Goal: Information Seeking & Learning: Learn about a topic

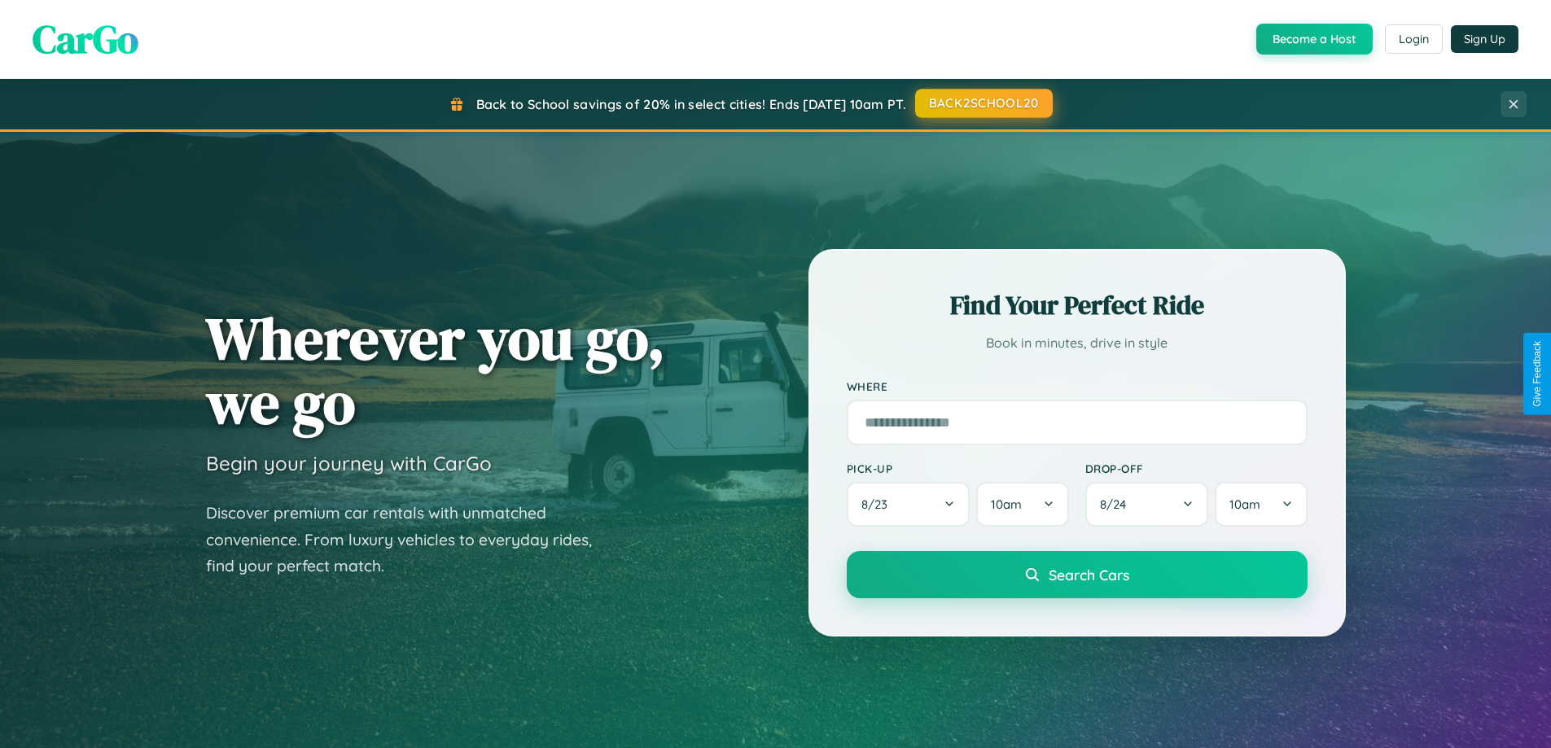
click at [982, 103] on button "BACK2SCHOOL20" at bounding box center [984, 103] width 138 height 29
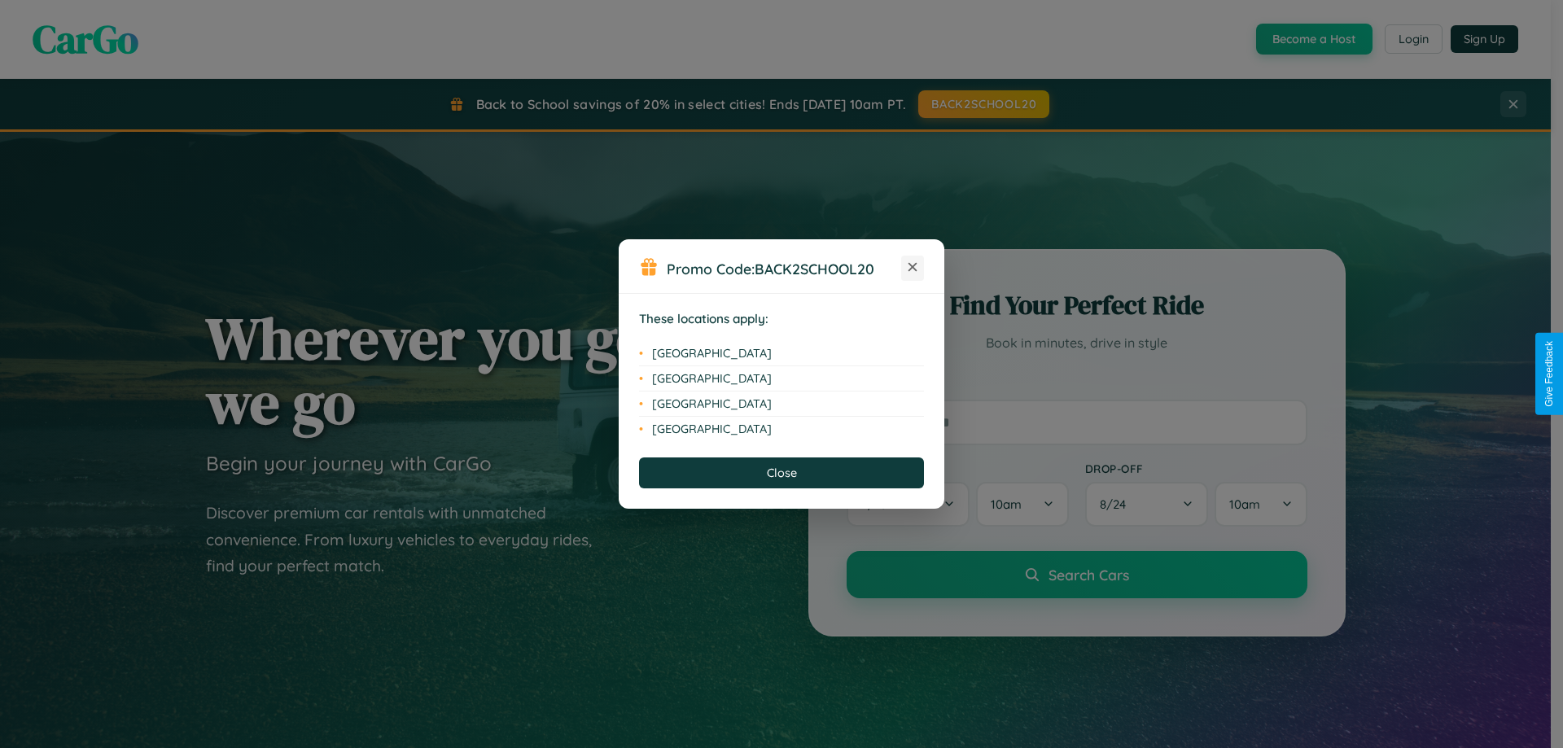
click at [912, 268] on icon at bounding box center [912, 267] width 9 height 9
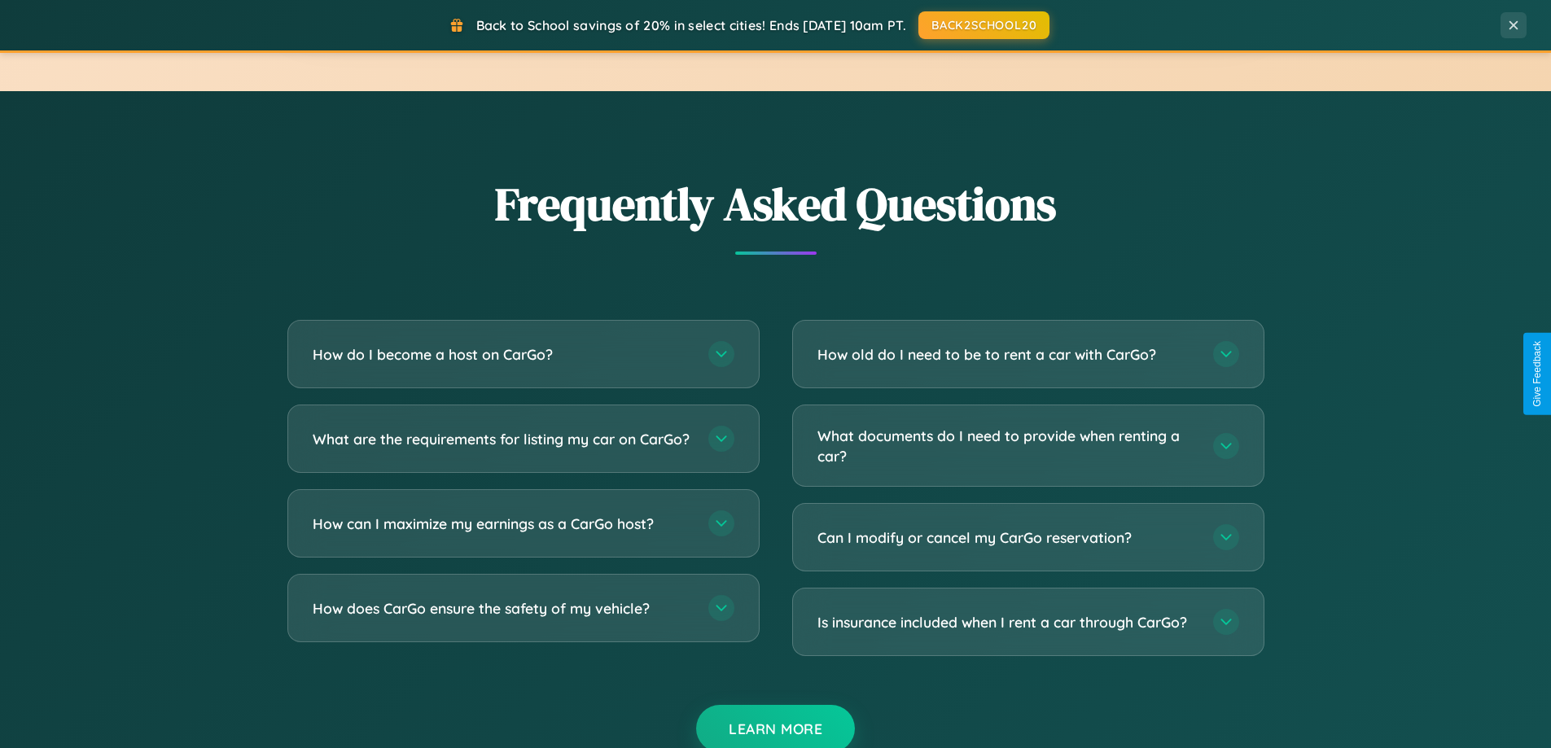
scroll to position [3132, 0]
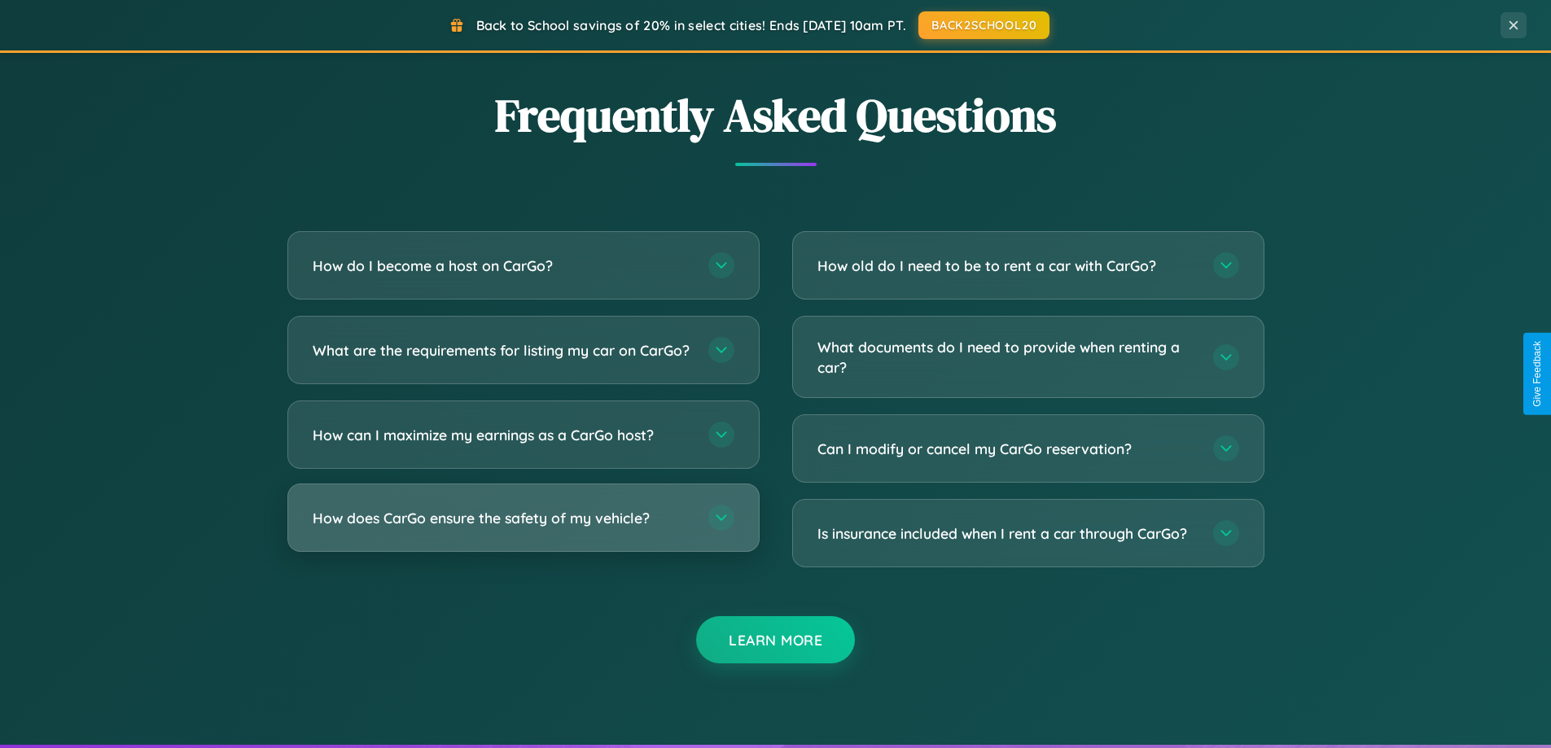
click at [523, 528] on h3 "How does CarGo ensure the safety of my vehicle?" at bounding box center [502, 518] width 379 height 20
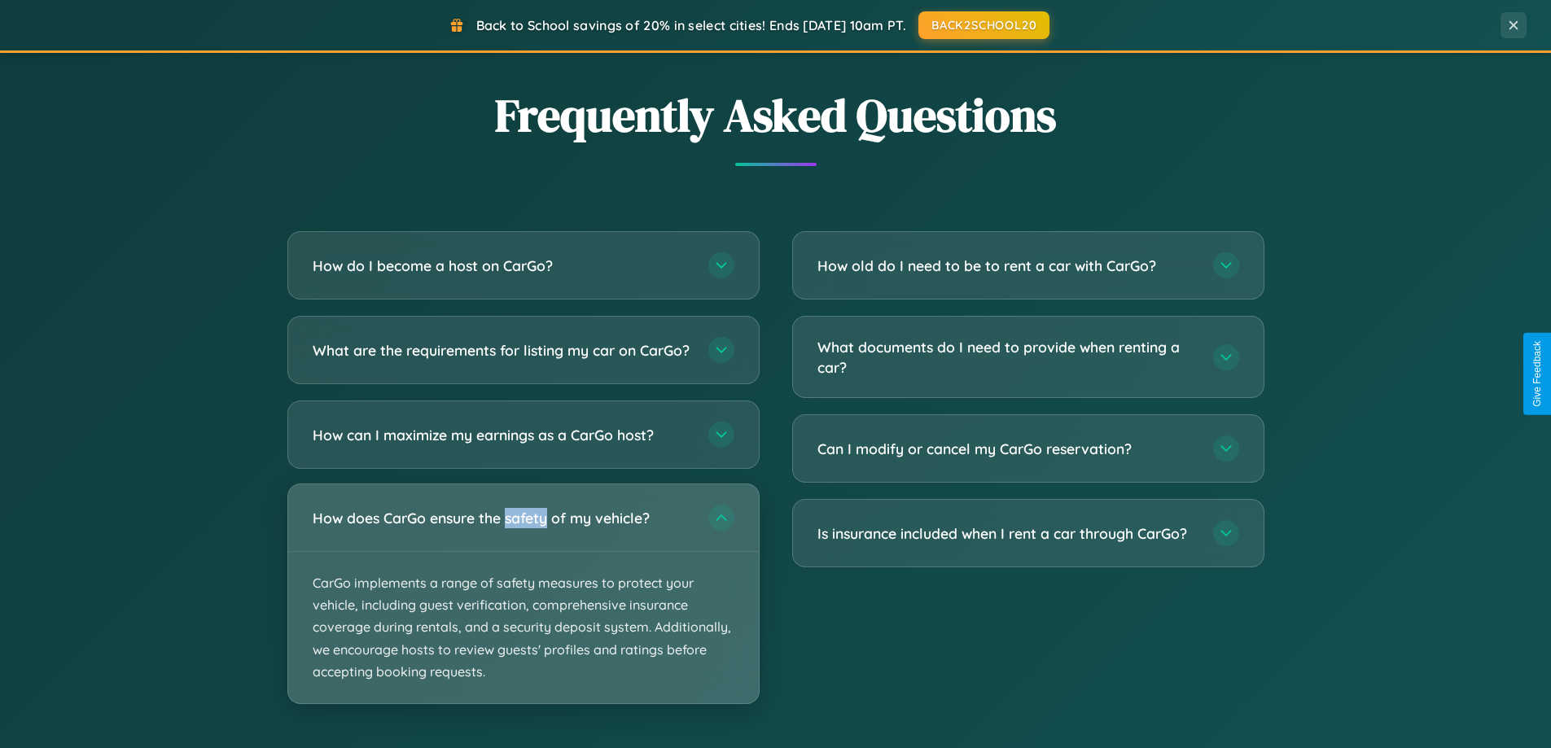
scroll to position [2615, 0]
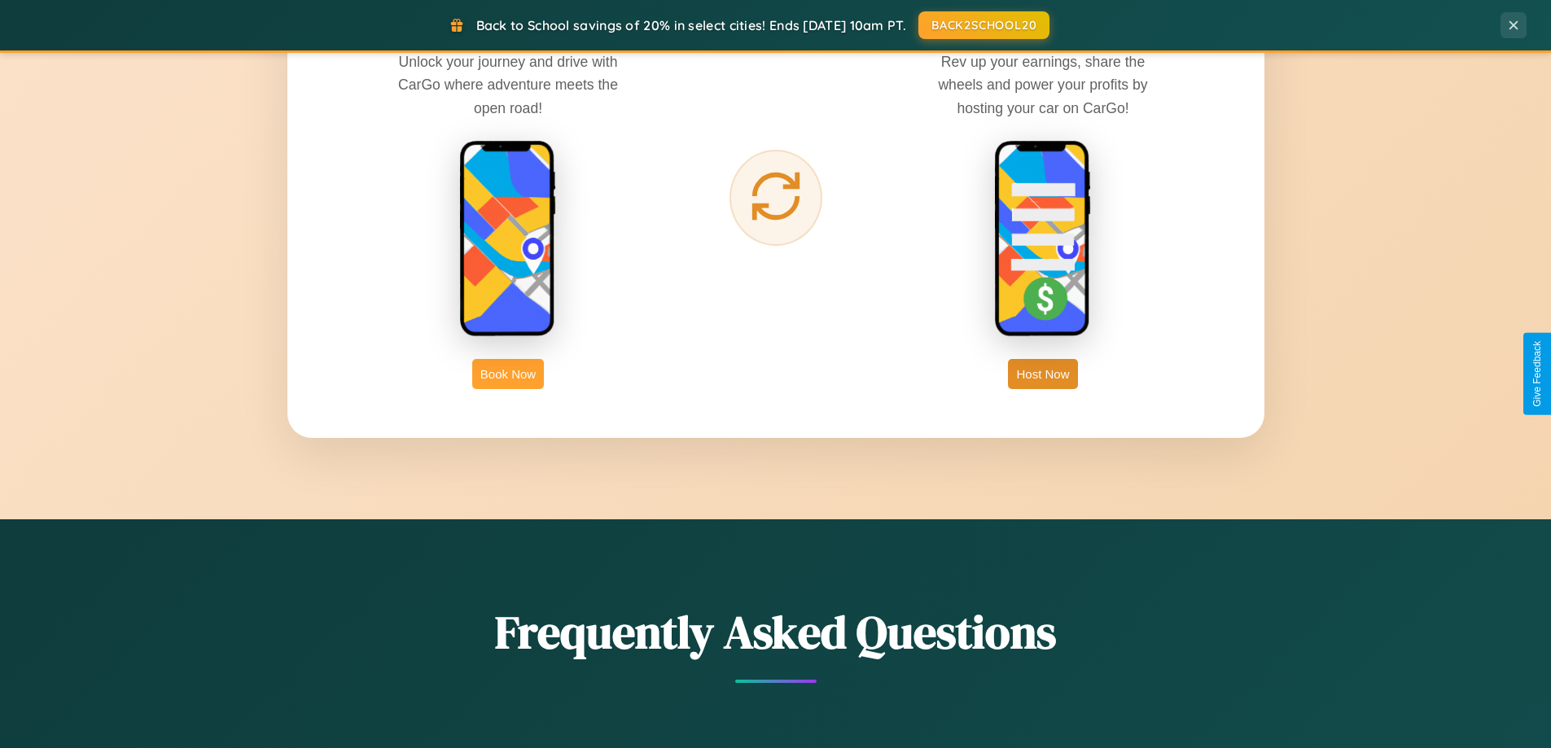
click at [508, 374] on button "Book Now" at bounding box center [508, 374] width 72 height 30
